Goal: Register for event/course

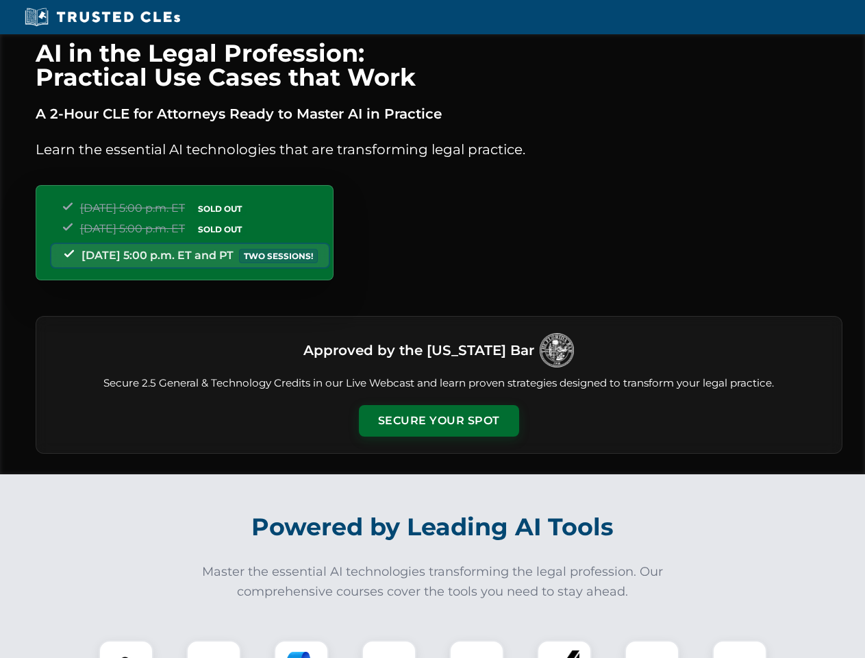
click at [438, 421] on button "Secure Your Spot" at bounding box center [439, 421] width 160 height 32
click at [126, 649] on img at bounding box center [126, 667] width 40 height 40
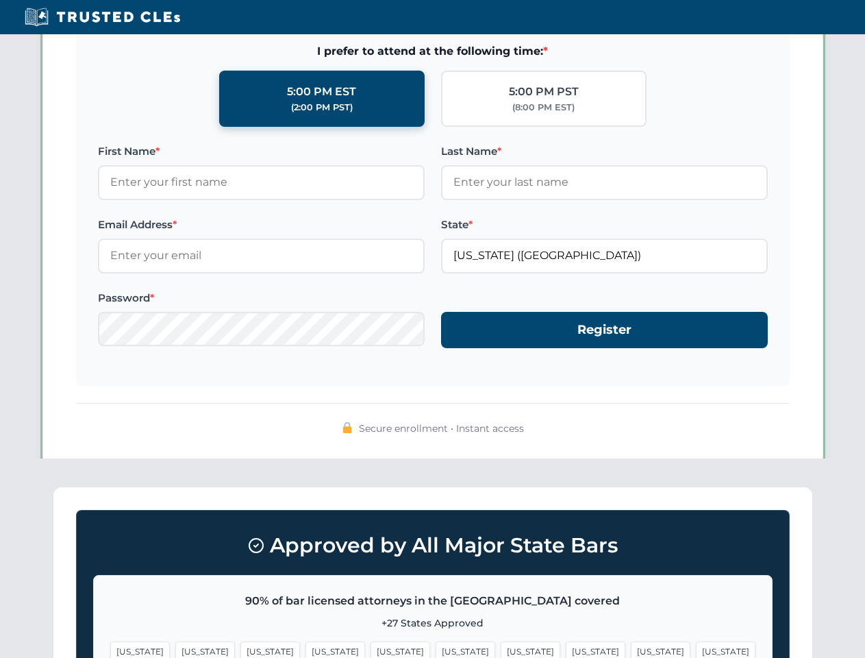
click at [501, 649] on span "[US_STATE]" at bounding box center [531, 651] width 60 height 20
click at [631, 649] on span "[US_STATE]" at bounding box center [661, 651] width 60 height 20
